Goal: Information Seeking & Learning: Learn about a topic

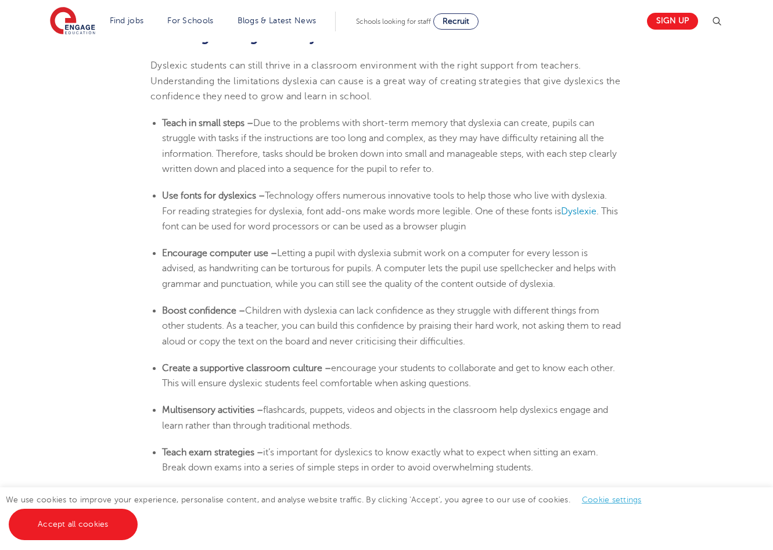
scroll to position [1929, 0]
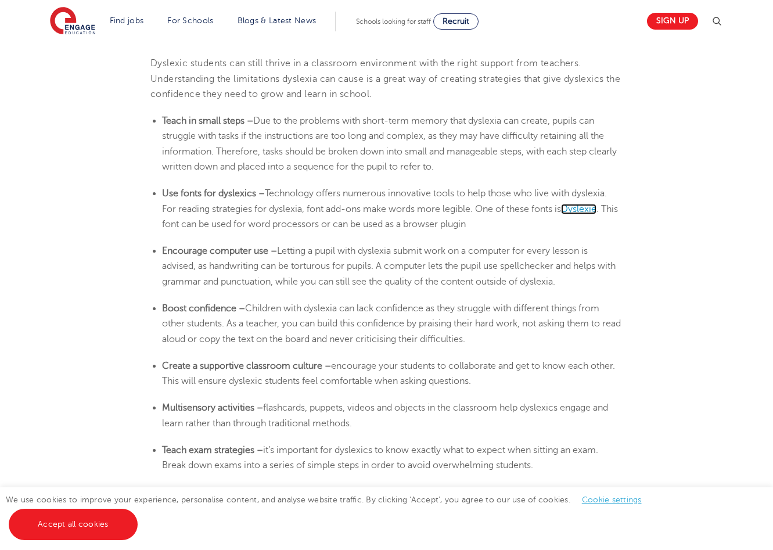
click at [582, 209] on span "Dyslexie" at bounding box center [578, 209] width 35 height 10
click at [582, 210] on span "Dyslexie" at bounding box center [578, 209] width 35 height 10
click at [353, 268] on span "Letting a pupil with dyslexia submit work on a computer for every lesson is adv…" at bounding box center [389, 266] width 454 height 41
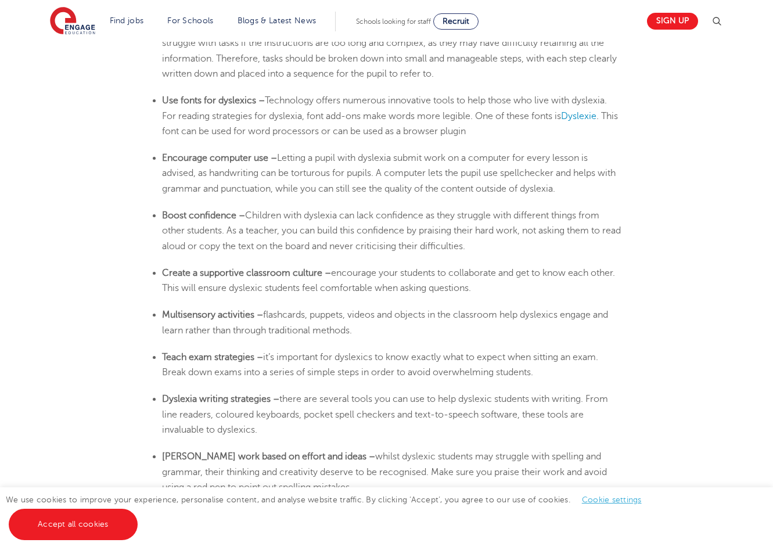
scroll to position [2045, 0]
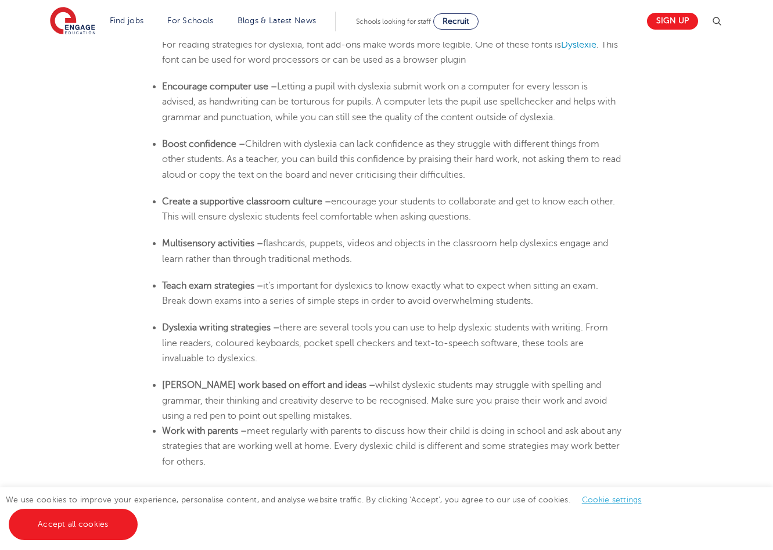
scroll to position [2115, 0]
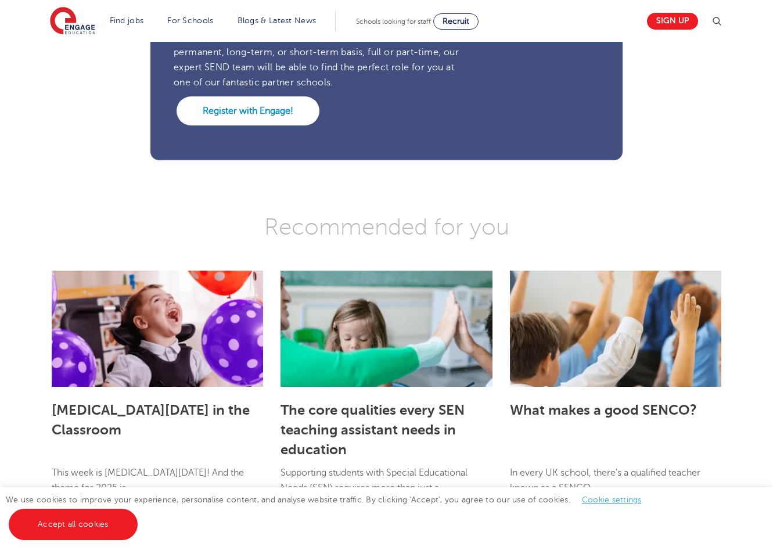
scroll to position [3184, 0]
